Goal: Task Accomplishment & Management: Manage account settings

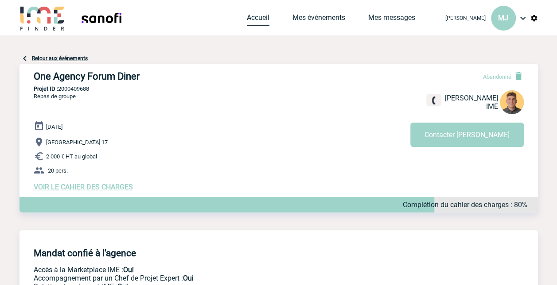
click at [269, 15] on link "Accueil" at bounding box center [258, 19] width 23 height 12
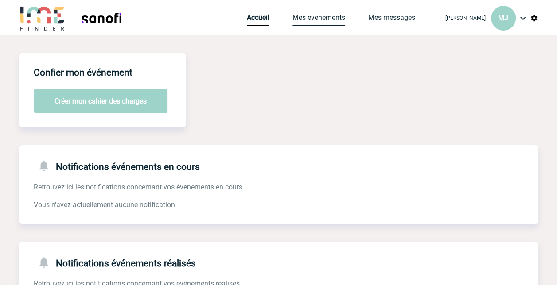
click at [344, 19] on link "Mes événements" at bounding box center [318, 19] width 53 height 12
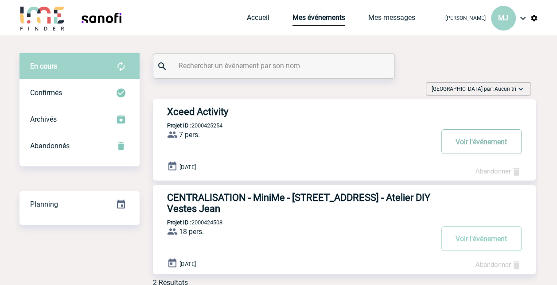
click at [480, 149] on button "Voir l'événement" at bounding box center [481, 141] width 80 height 25
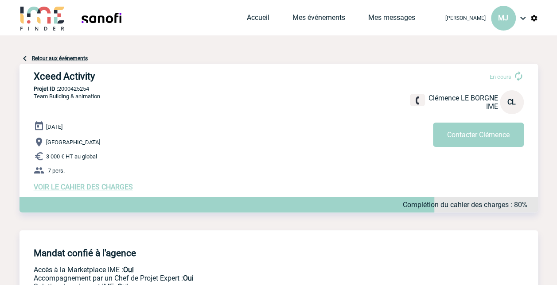
click at [85, 191] on span "VOIR LE CAHIER DES CHARGES" at bounding box center [83, 187] width 99 height 8
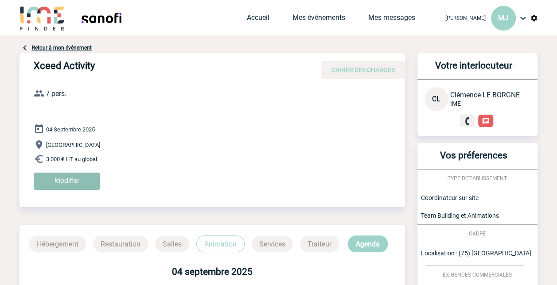
click at [78, 182] on input "Modifier" at bounding box center [67, 181] width 66 height 17
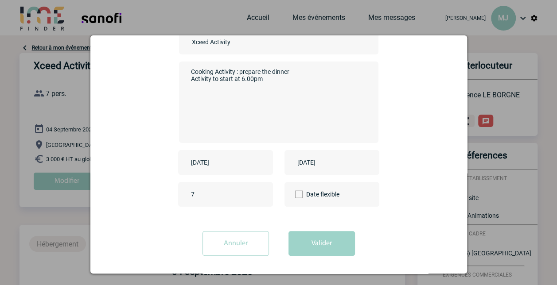
scroll to position [89, 0]
type input "6"
click at [255, 195] on input "6" at bounding box center [230, 193] width 83 height 12
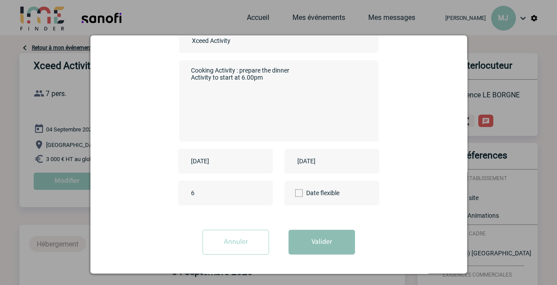
click at [315, 249] on button "Valider" at bounding box center [321, 242] width 66 height 25
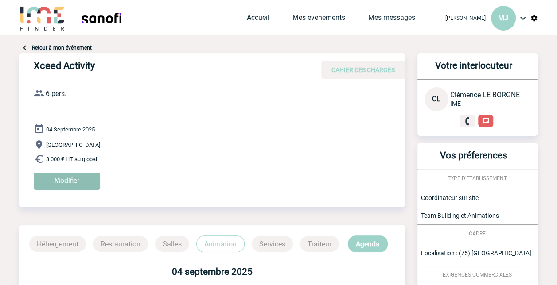
click at [75, 179] on input "Modifier" at bounding box center [67, 181] width 66 height 17
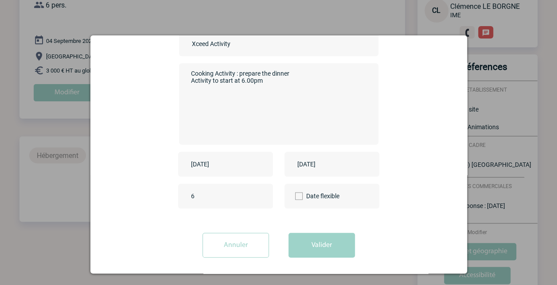
scroll to position [90, 0]
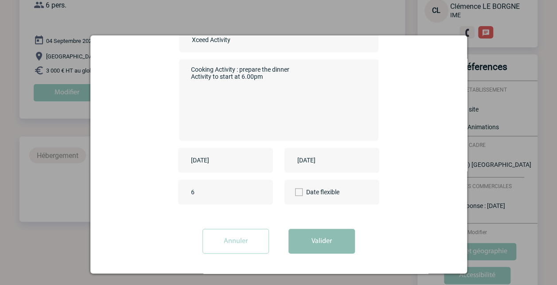
click at [322, 241] on button "Valider" at bounding box center [321, 241] width 66 height 25
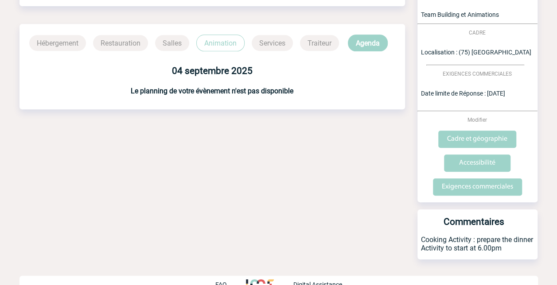
scroll to position [222, 0]
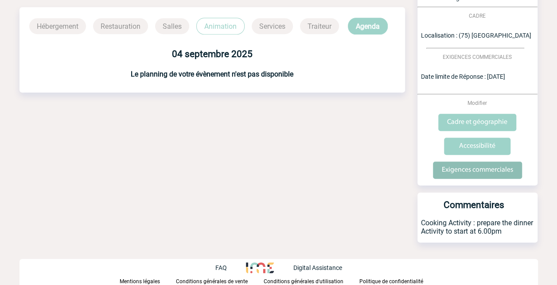
click at [486, 171] on input "Exigences commerciales" at bounding box center [477, 170] width 89 height 17
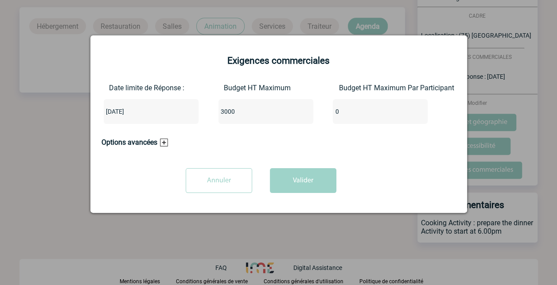
click at [148, 113] on div "[DATE]" at bounding box center [151, 111] width 95 height 25
click at [128, 110] on input "[DATE]" at bounding box center [125, 112] width 42 height 12
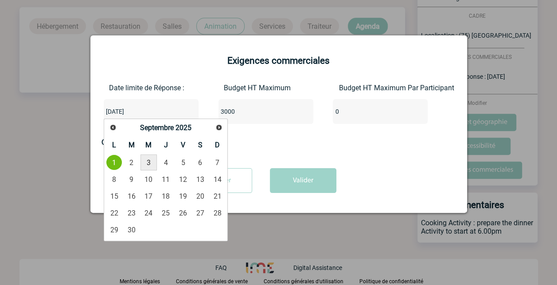
click at [146, 161] on link "3" at bounding box center [148, 163] width 16 height 16
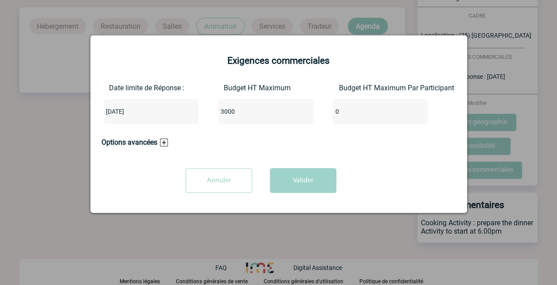
click at [142, 112] on input "[DATE]" at bounding box center [125, 112] width 42 height 12
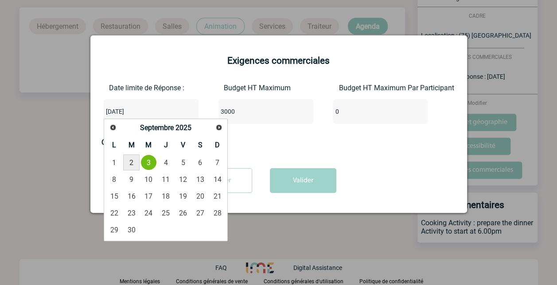
click at [132, 163] on link "2" at bounding box center [131, 163] width 16 height 16
type input "[DATE]"
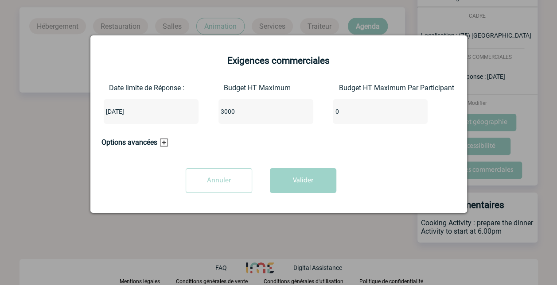
drag, startPoint x: 234, startPoint y: 113, endPoint x: 212, endPoint y: 114, distance: 22.7
click at [212, 114] on div "Date limite de Réponse : [DATE] Budget HT Maximum 3000 Budget HT Maximum Par Pa…" at bounding box center [278, 107] width 354 height 47
type input "2000"
click at [307, 180] on button "Valider" at bounding box center [303, 180] width 66 height 25
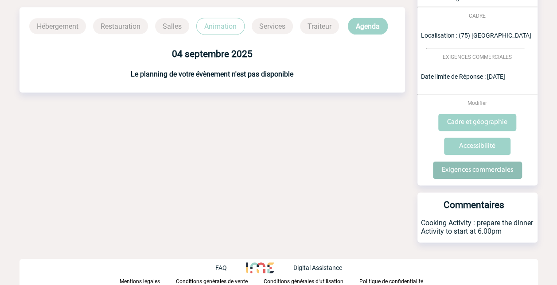
click at [469, 171] on input "Exigences commerciales" at bounding box center [477, 170] width 89 height 17
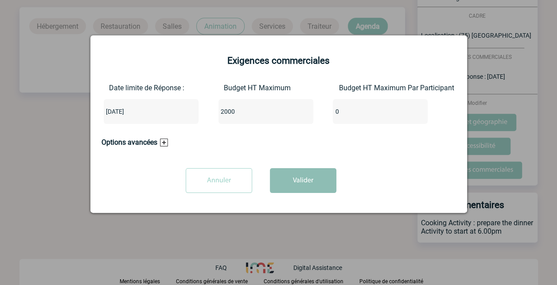
click at [312, 177] on button "Valider" at bounding box center [303, 180] width 66 height 25
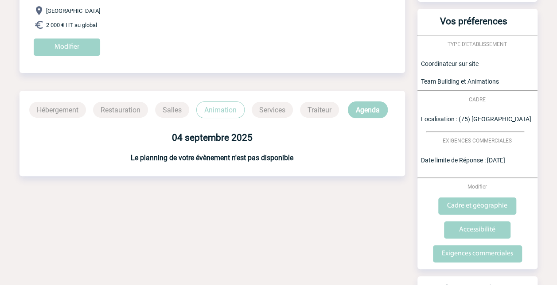
scroll to position [44, 0]
